Goal: Information Seeking & Learning: Learn about a topic

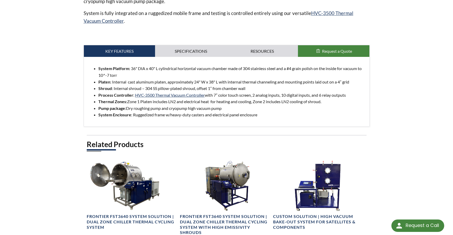
scroll to position [233, 0]
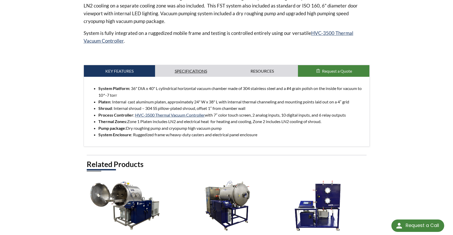
click at [194, 73] on link "Specifications" at bounding box center [190, 71] width 71 height 12
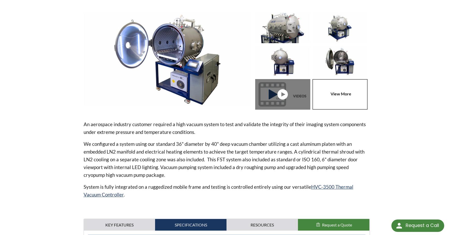
scroll to position [78, 0]
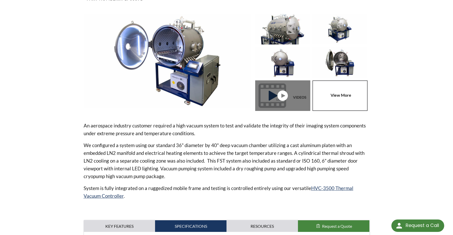
click at [345, 98] on link at bounding box center [341, 96] width 57 height 31
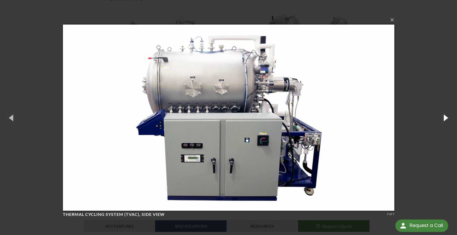
click at [447, 120] on button "button" at bounding box center [445, 118] width 23 height 28
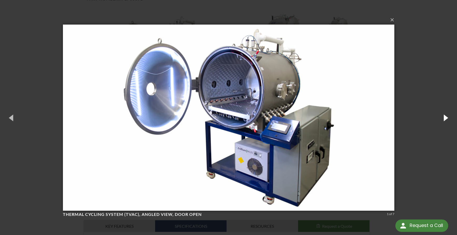
click at [446, 118] on button "button" at bounding box center [445, 118] width 23 height 28
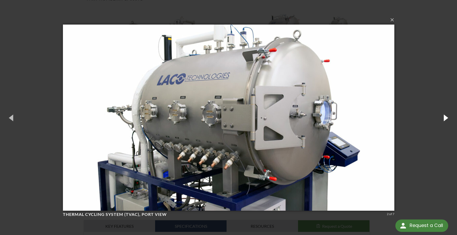
click at [446, 118] on button "button" at bounding box center [445, 118] width 23 height 28
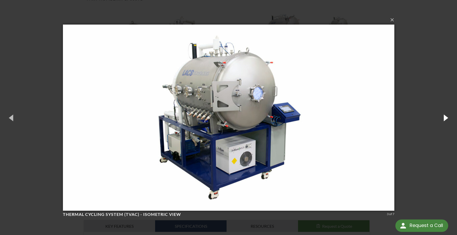
click at [446, 118] on button "button" at bounding box center [445, 118] width 23 height 28
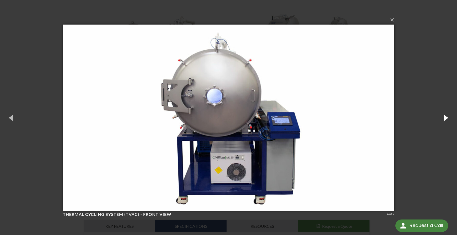
click at [446, 118] on button "button" at bounding box center [445, 118] width 23 height 28
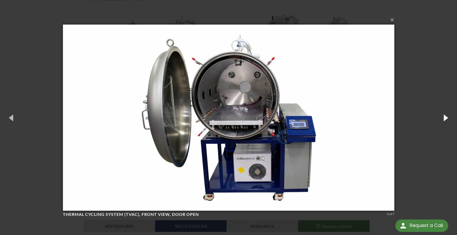
click at [445, 118] on button "button" at bounding box center [445, 118] width 23 height 28
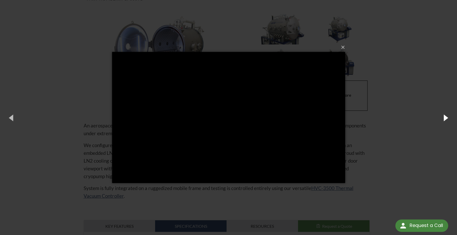
click at [444, 117] on button "button" at bounding box center [445, 118] width 23 height 28
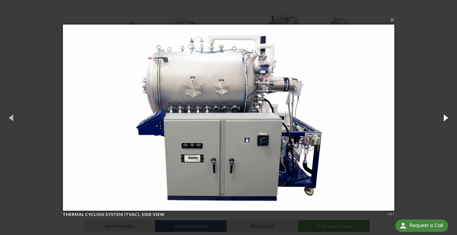
click at [444, 117] on button "button" at bounding box center [445, 118] width 23 height 28
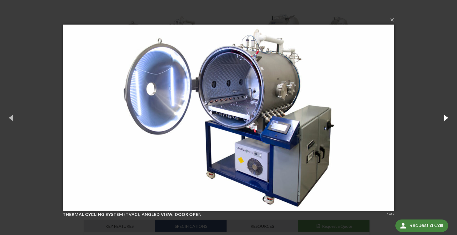
click at [444, 117] on button "button" at bounding box center [445, 118] width 23 height 28
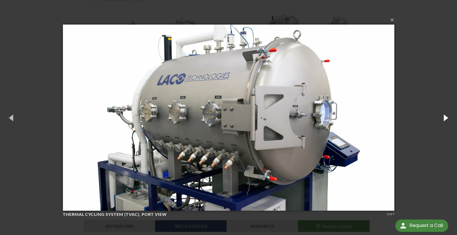
click at [444, 117] on button "button" at bounding box center [445, 118] width 23 height 28
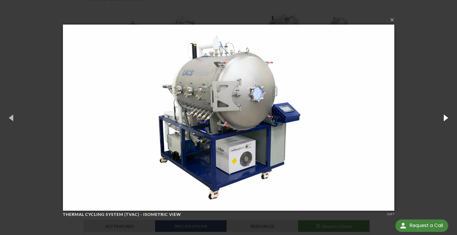
click at [444, 117] on button "button" at bounding box center [445, 118] width 23 height 28
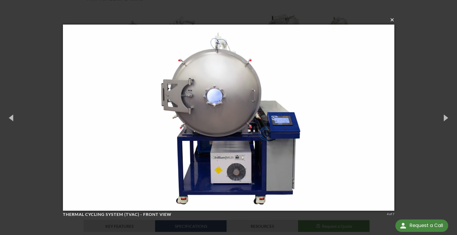
click at [392, 22] on button "×" at bounding box center [231, 19] width 332 height 11
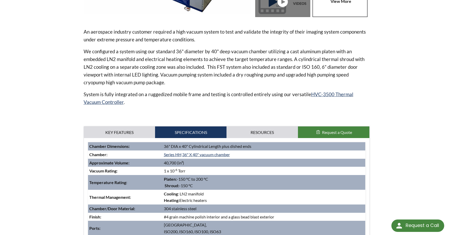
scroll to position [181, 0]
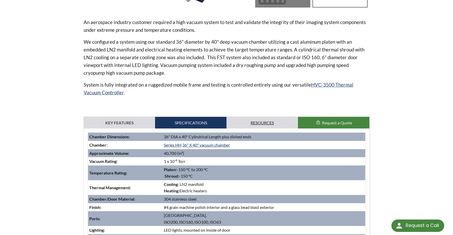
click at [275, 123] on link "Resources" at bounding box center [262, 123] width 71 height 12
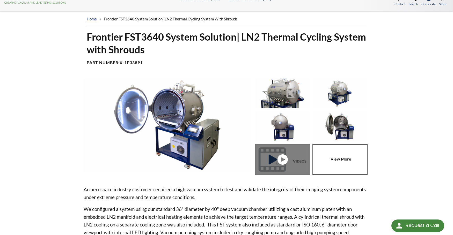
scroll to position [0, 0]
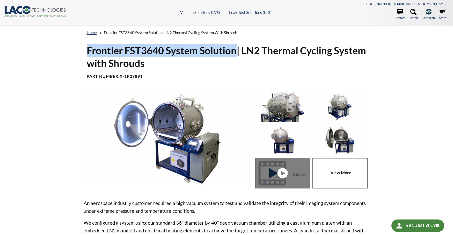
drag, startPoint x: 237, startPoint y: 49, endPoint x: 81, endPoint y: 45, distance: 155.2
copy h1 "Frontier FST3640 System Solution"
